Goal: Obtain resource: Download file/media

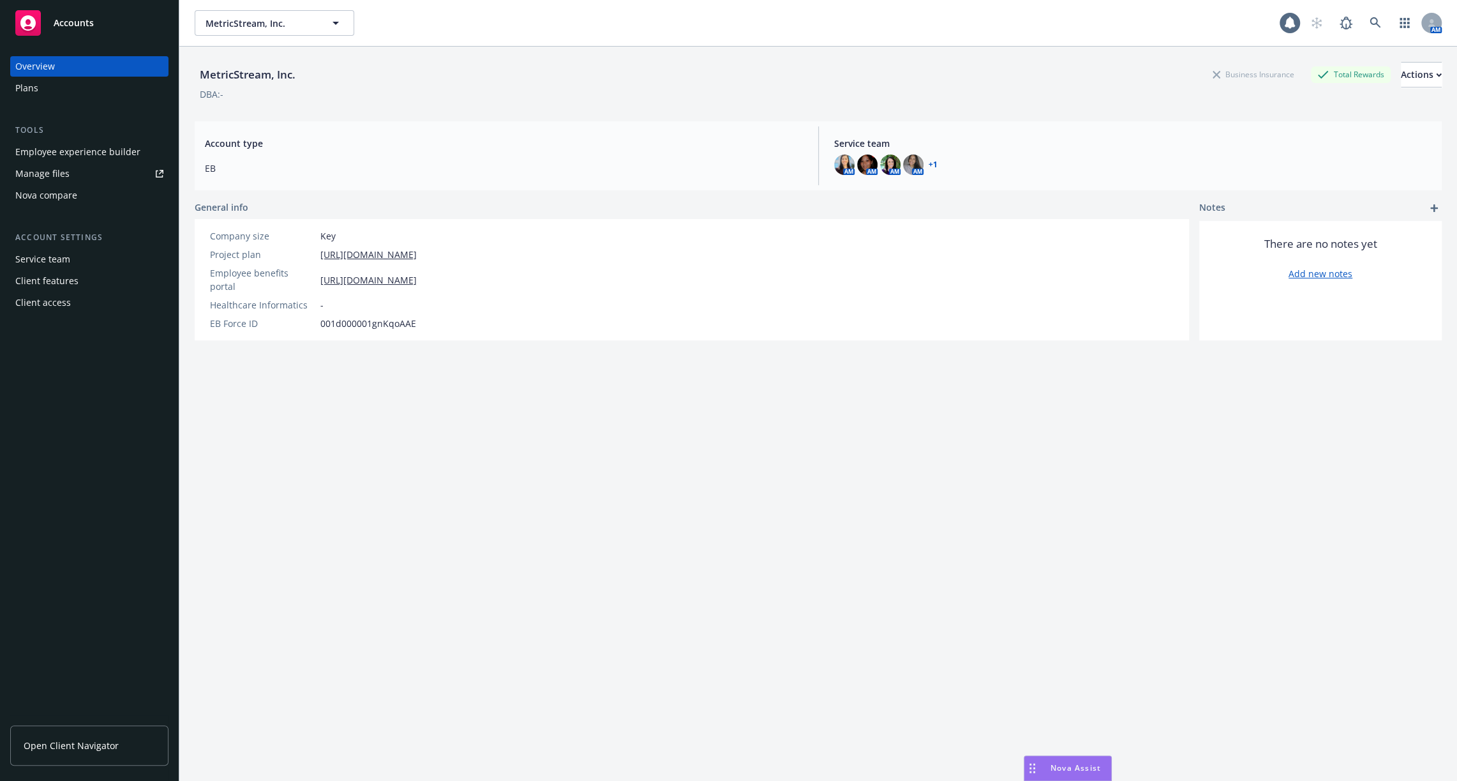
click at [82, 273] on div "Client features" at bounding box center [89, 281] width 148 height 20
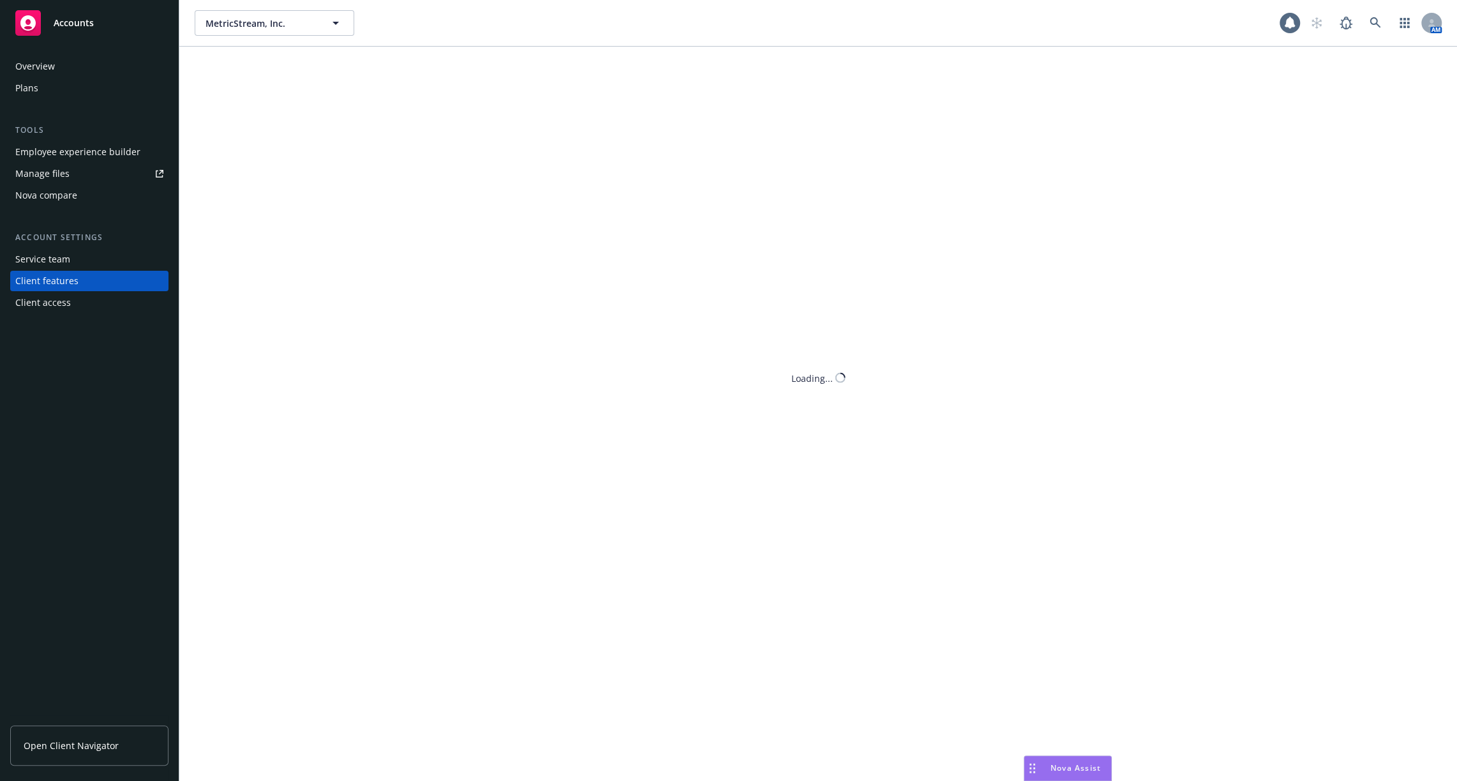
click at [82, 297] on div "Client access" at bounding box center [89, 302] width 148 height 20
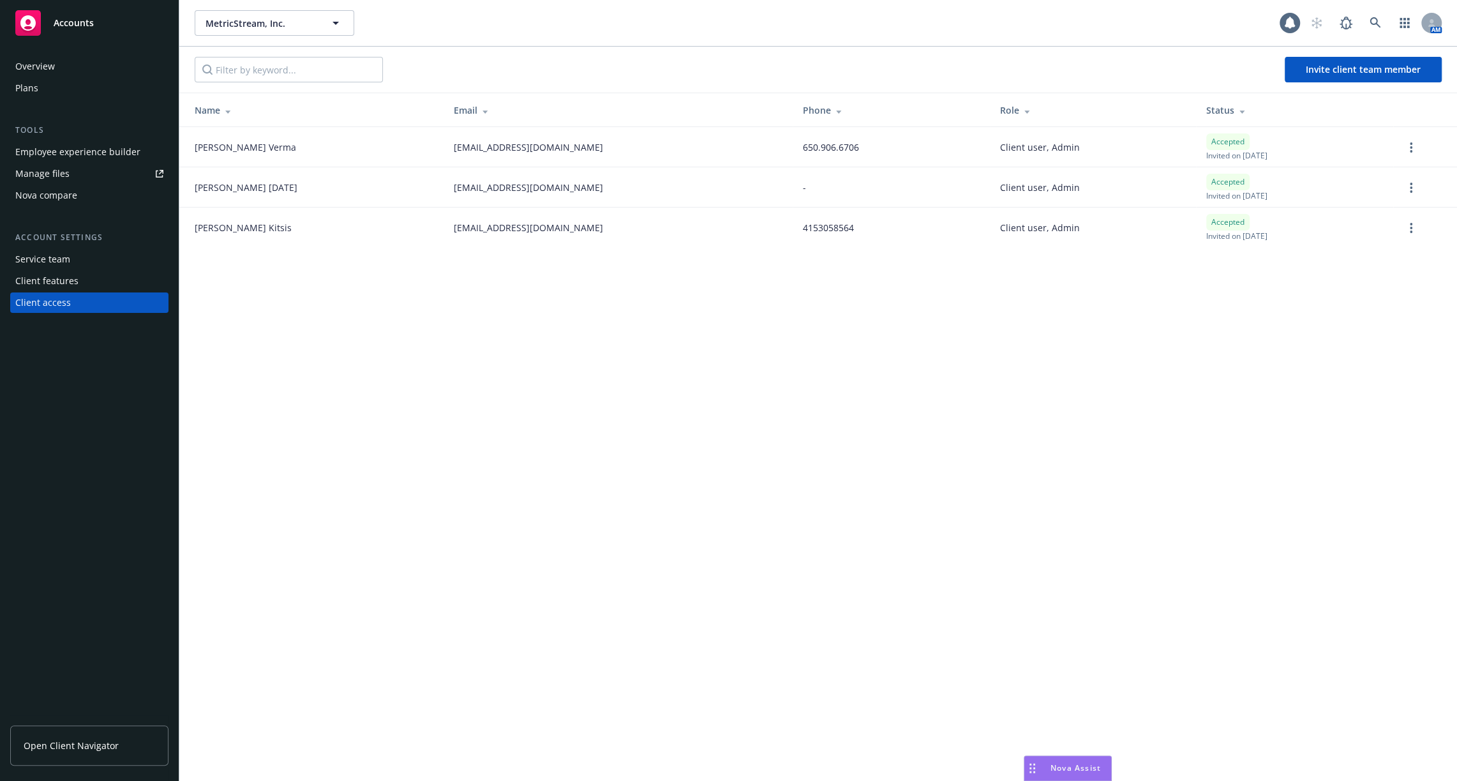
click at [68, 267] on div "Service team" at bounding box center [42, 259] width 55 height 20
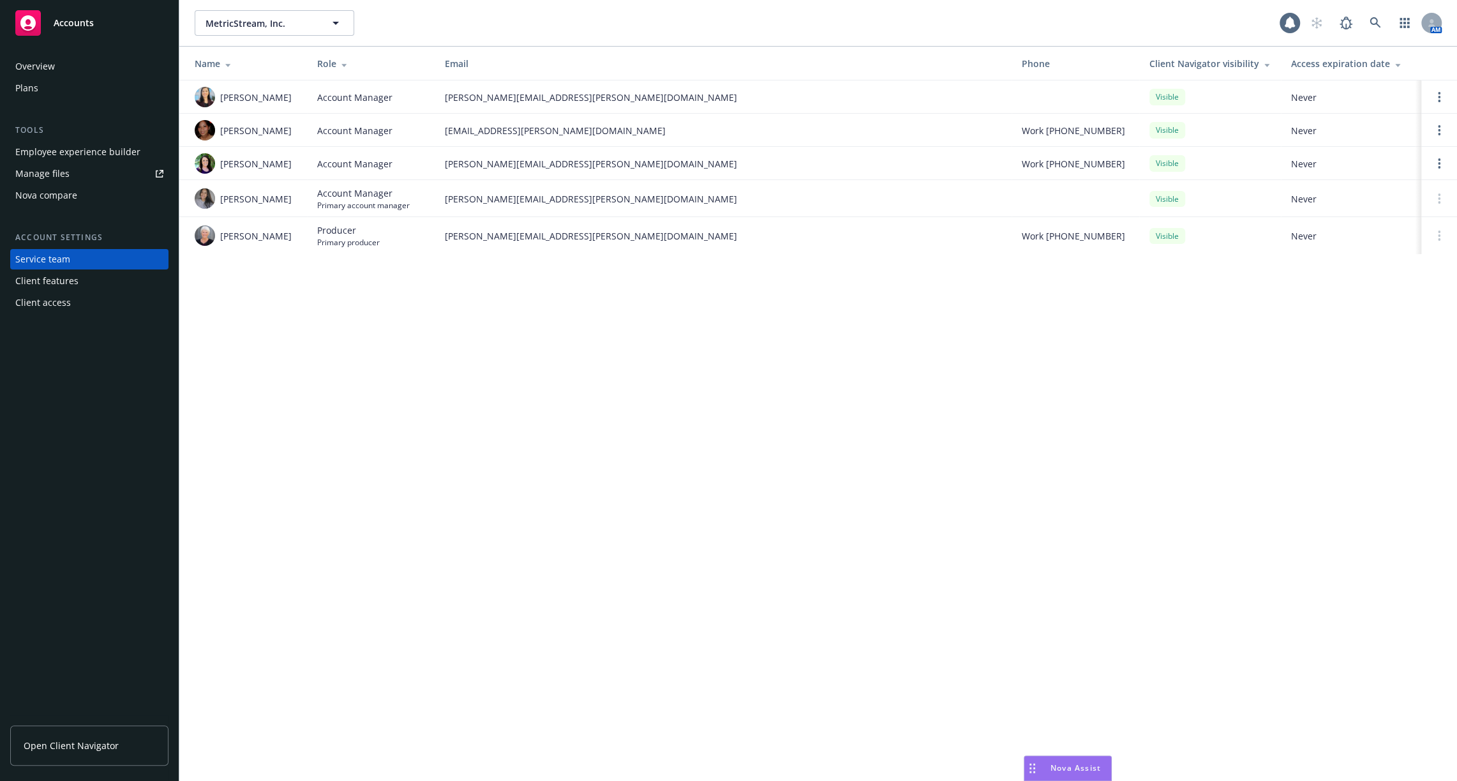
click at [76, 287] on div "Client features" at bounding box center [89, 281] width 148 height 20
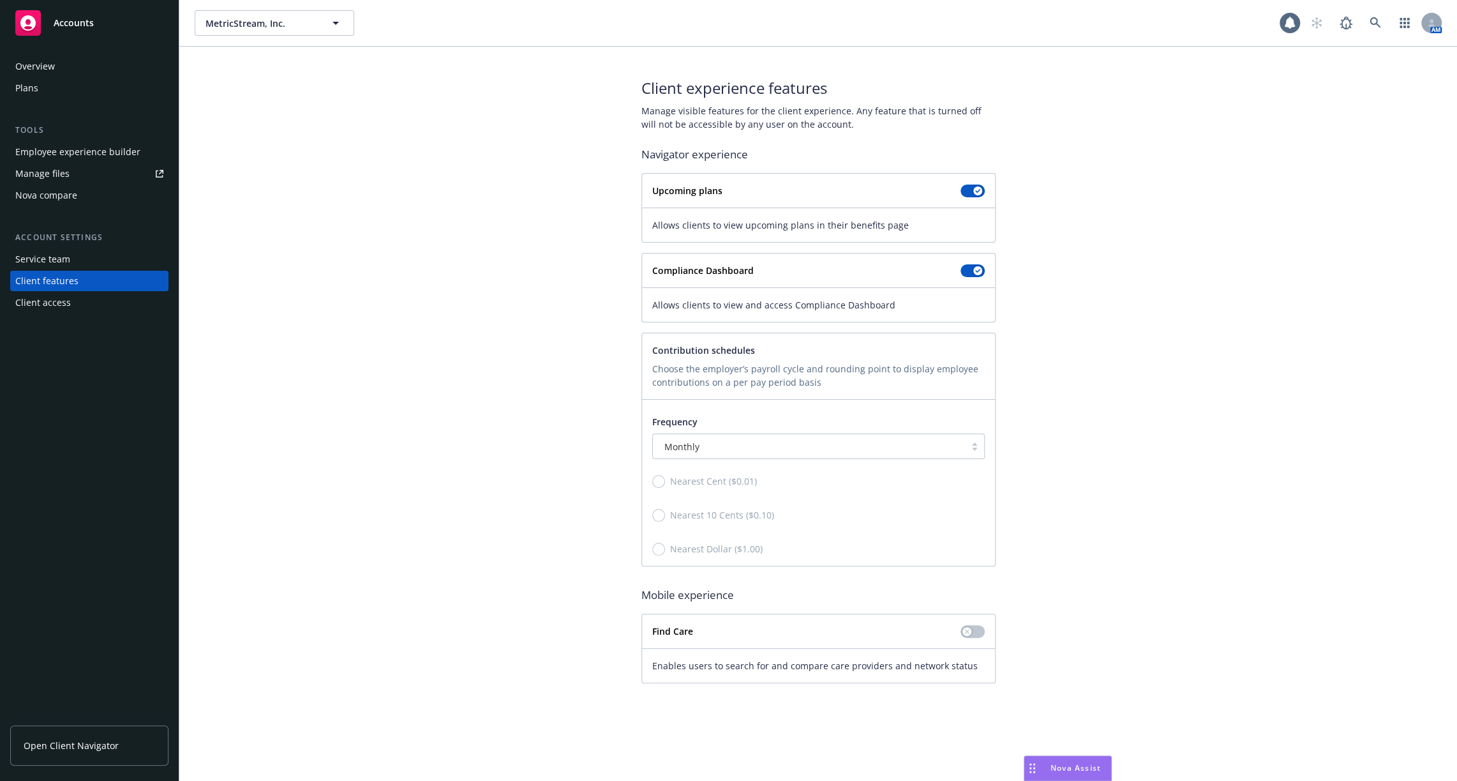
click at [41, 276] on div "Client features" at bounding box center [46, 281] width 63 height 20
click at [44, 259] on div "Service team" at bounding box center [42, 259] width 55 height 20
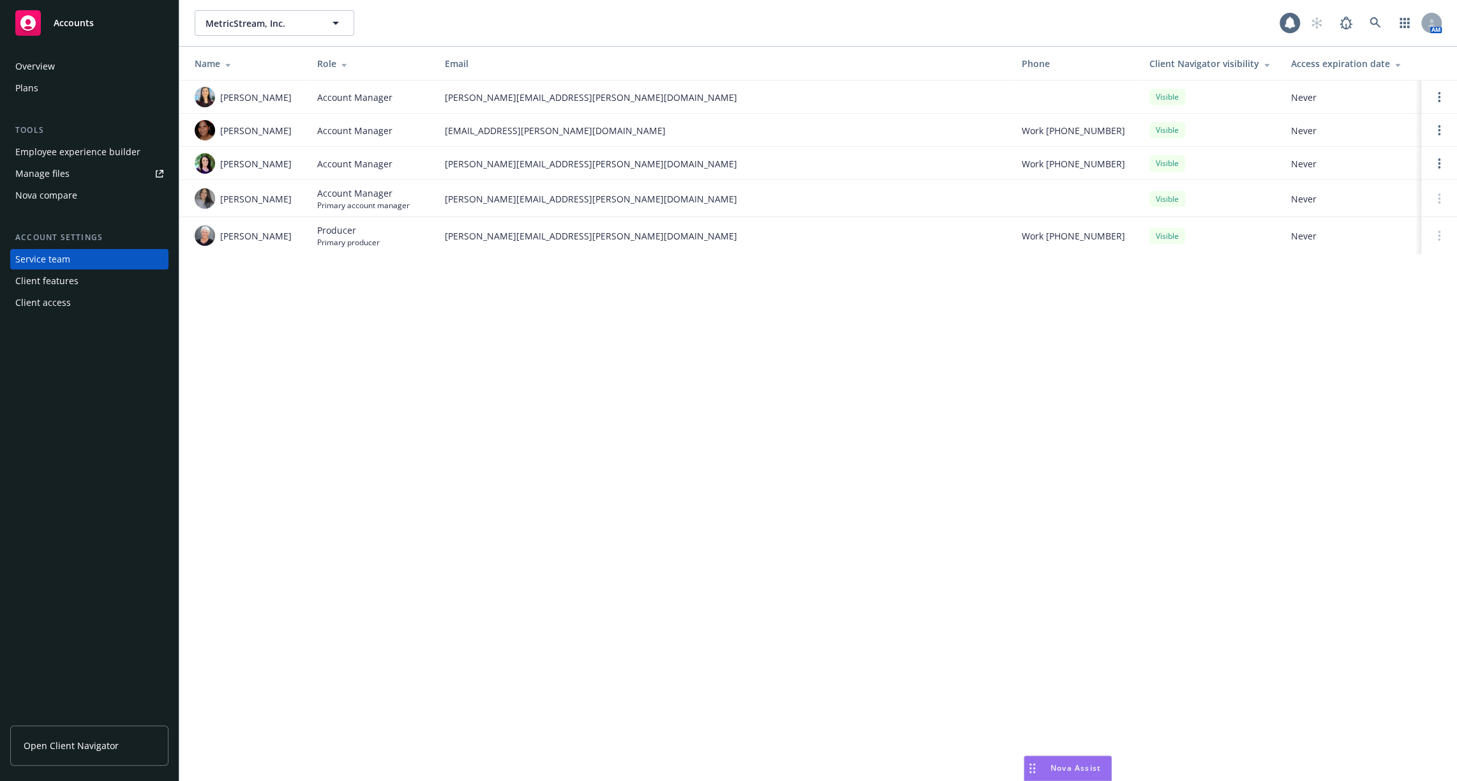
click at [55, 281] on div "Client features" at bounding box center [46, 281] width 63 height 20
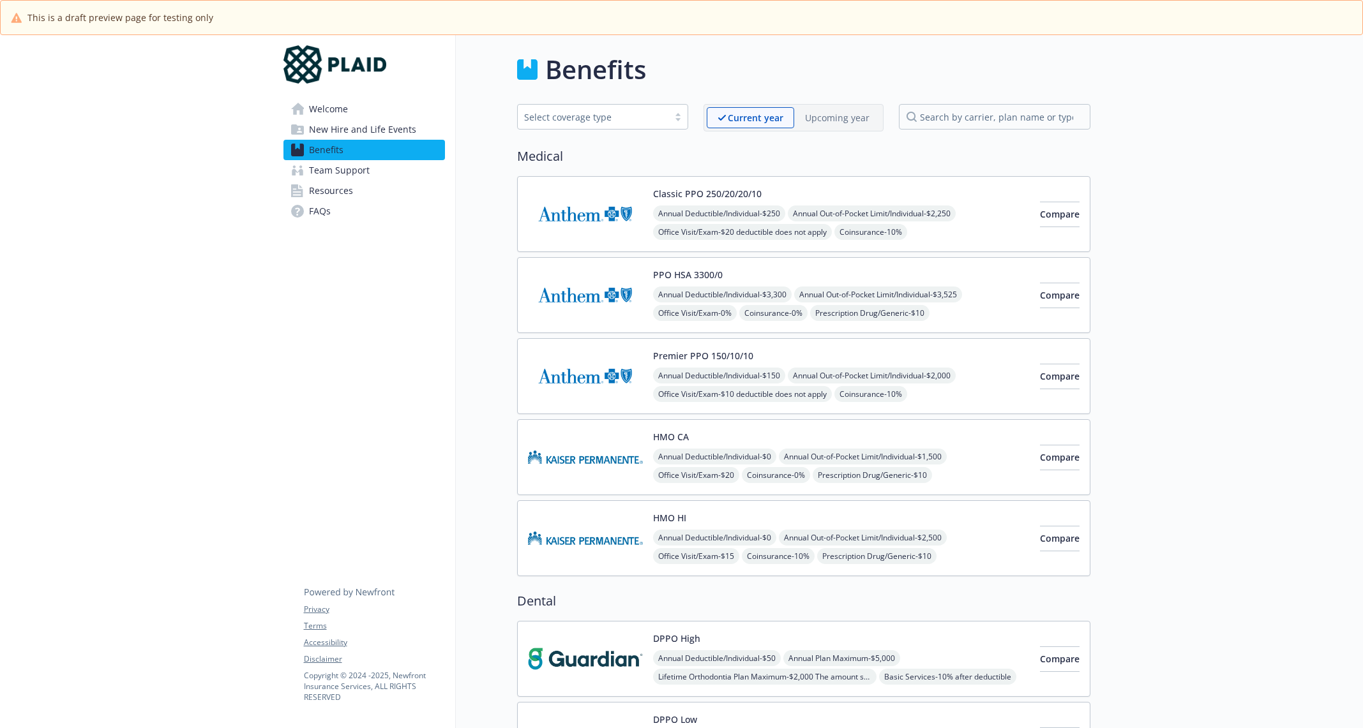
click at [367, 181] on link "Resources" at bounding box center [363, 191] width 161 height 20
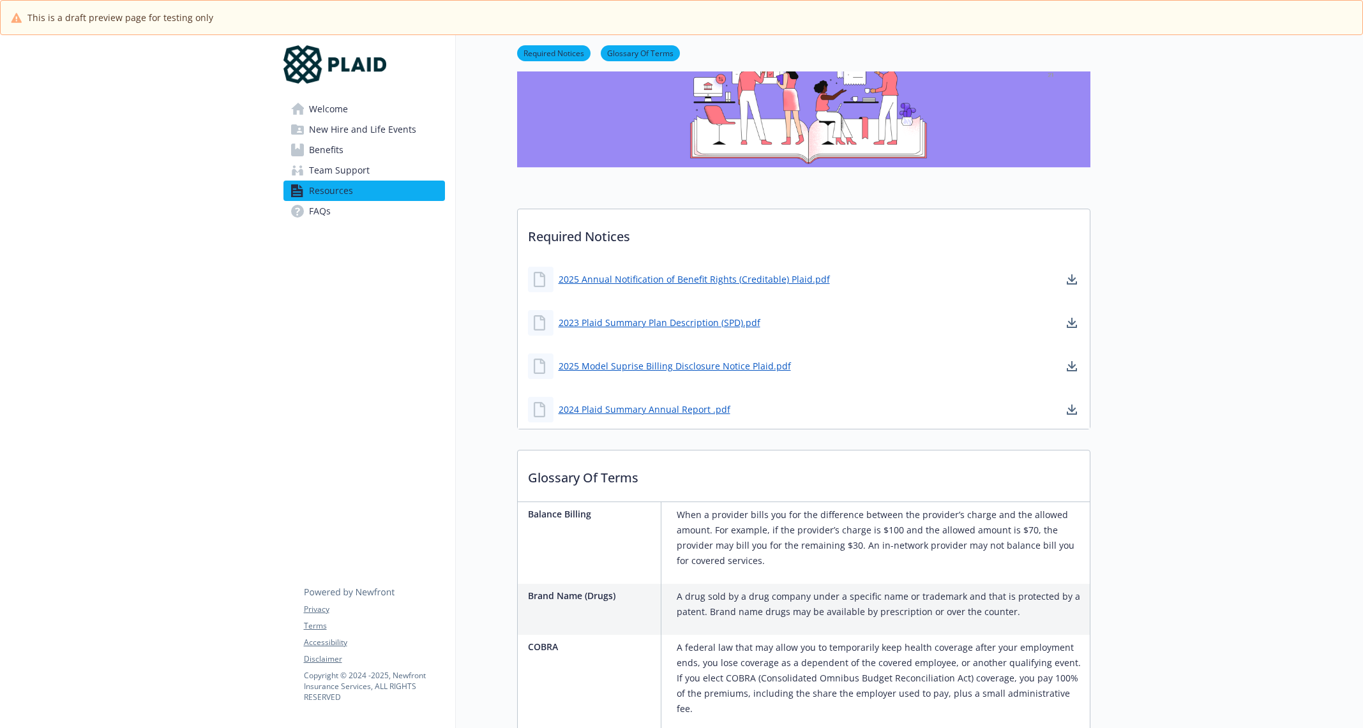
scroll to position [145, 0]
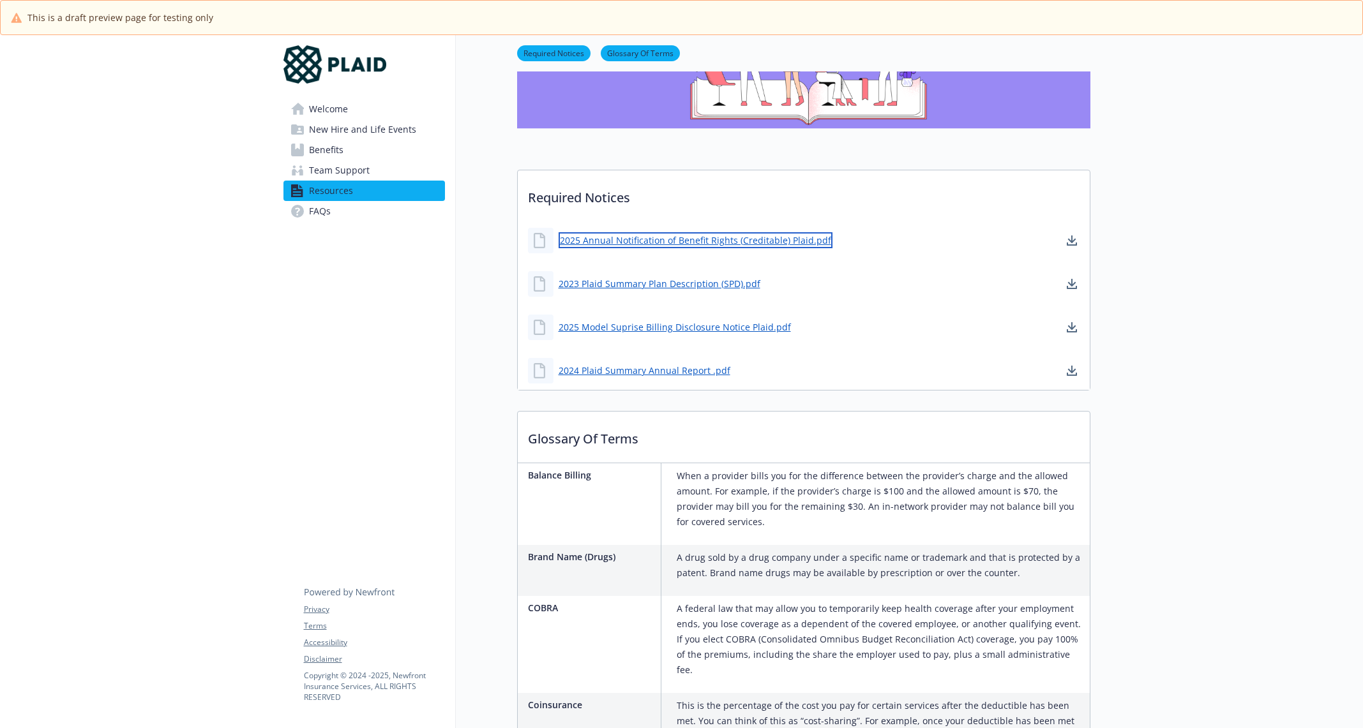
click at [776, 241] on link "2025 Annual Notification of Benefit Rights (Creditable) Plaid.pdf" at bounding box center [695, 240] width 274 height 16
